Goal: Transaction & Acquisition: Purchase product/service

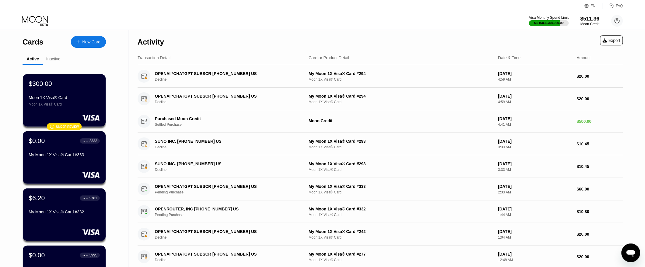
click at [92, 40] on div "New Card" at bounding box center [91, 42] width 18 height 5
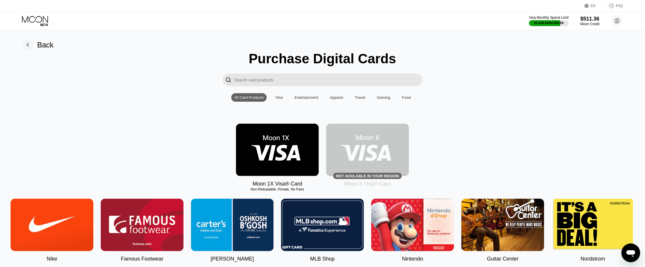
click at [276, 152] on img at bounding box center [277, 150] width 83 height 52
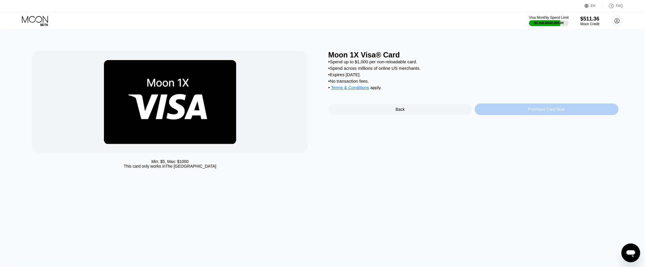
click at [513, 115] on div "Purchase Card Now" at bounding box center [547, 109] width 144 height 12
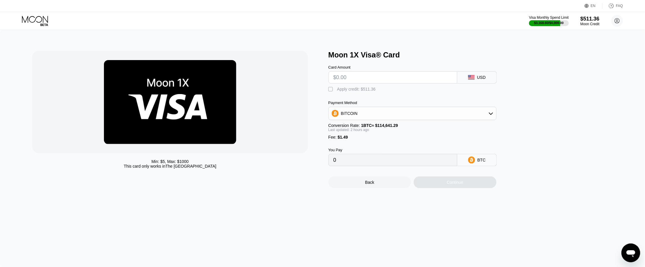
click at [363, 74] on input "text" at bounding box center [393, 77] width 119 height 12
type input "$100"
type input "0.00088495"
type input "$100"
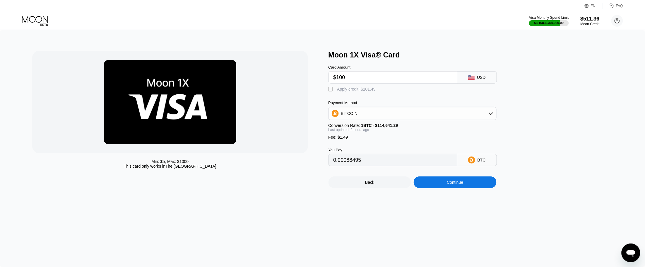
click at [330, 88] on div " Apply credit: $101.49" at bounding box center [423, 87] width 188 height 9
click at [332, 92] on div "" at bounding box center [332, 89] width 6 height 6
type input "0"
click at [454, 185] on div "Continue" at bounding box center [455, 182] width 16 height 5
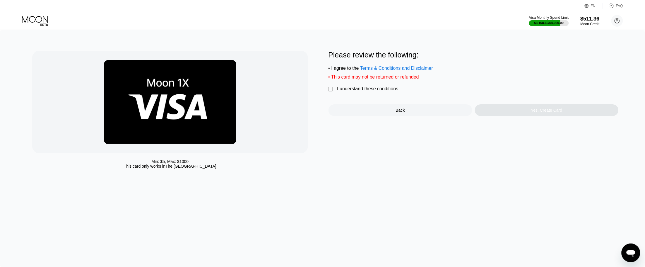
click at [358, 91] on div "I understand these conditions" at bounding box center [368, 88] width 61 height 5
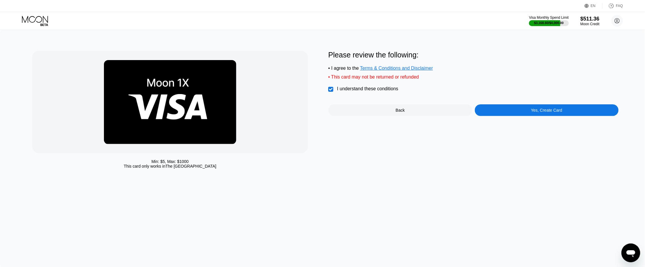
click at [526, 116] on div "Yes, Create Card" at bounding box center [547, 110] width 144 height 12
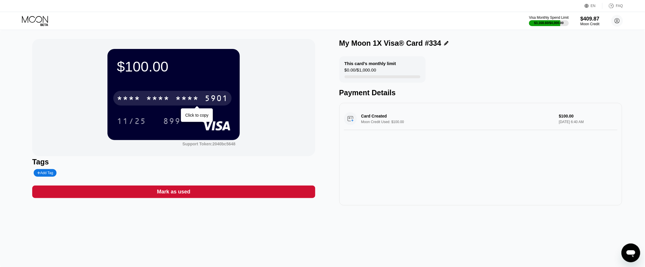
click at [202, 95] on div "* * * * * * * * * * * * 5901" at bounding box center [172, 98] width 118 height 15
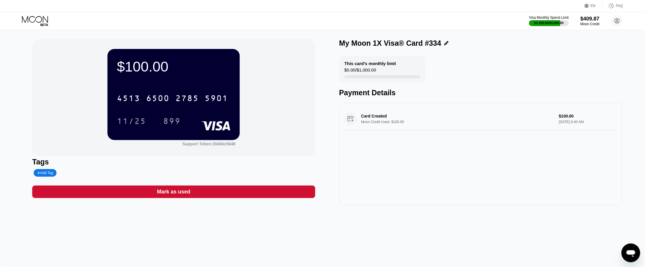
click at [136, 120] on div "11/25" at bounding box center [131, 121] width 29 height 9
click at [176, 124] on div "899" at bounding box center [172, 121] width 18 height 9
click at [279, 233] on div "$100.00 4513 6500 2785 5901 11/25 899 Support Token: 2040bc5648 Tags Add Tag Ma…" at bounding box center [322, 148] width 645 height 237
